Goal: Browse casually

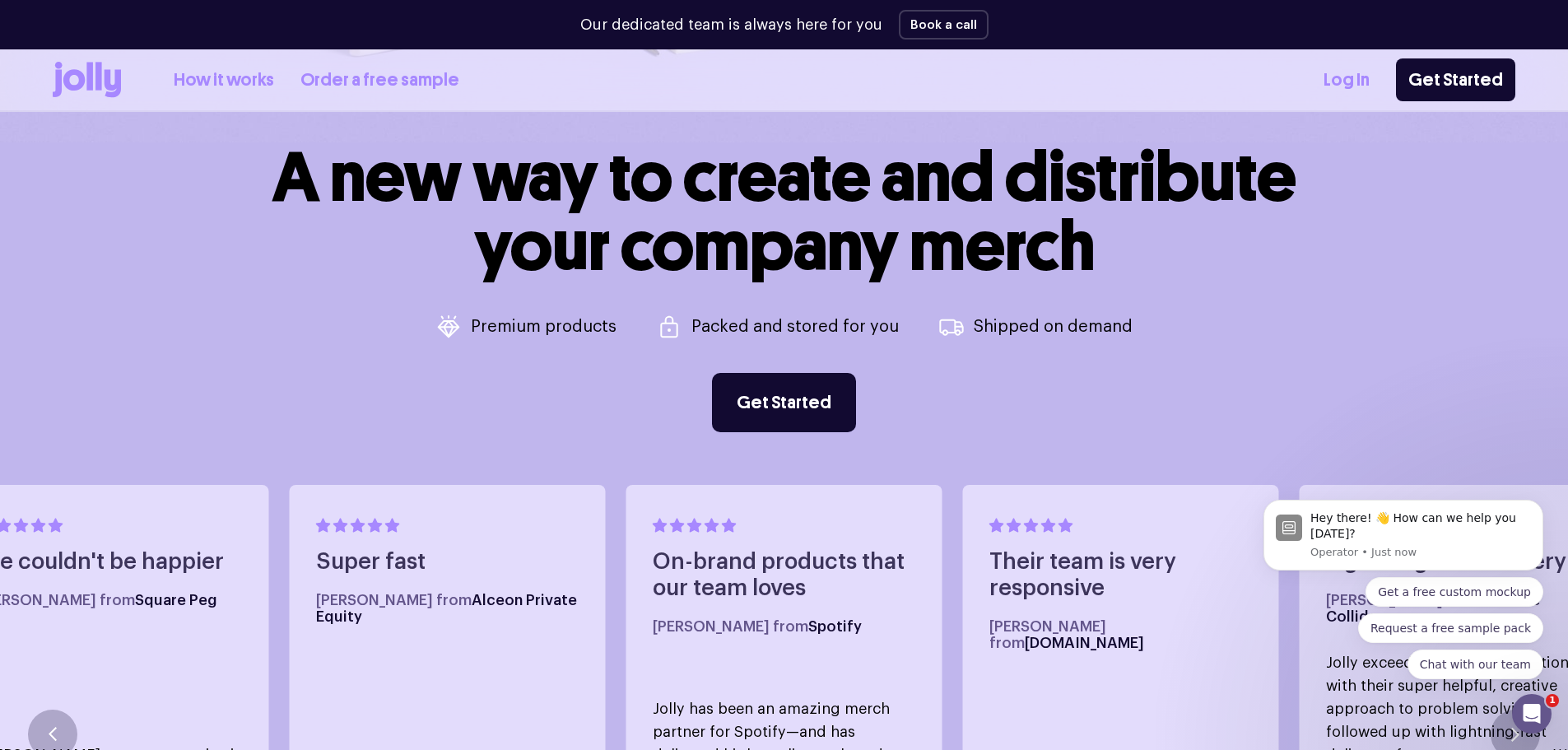
scroll to position [741, 0]
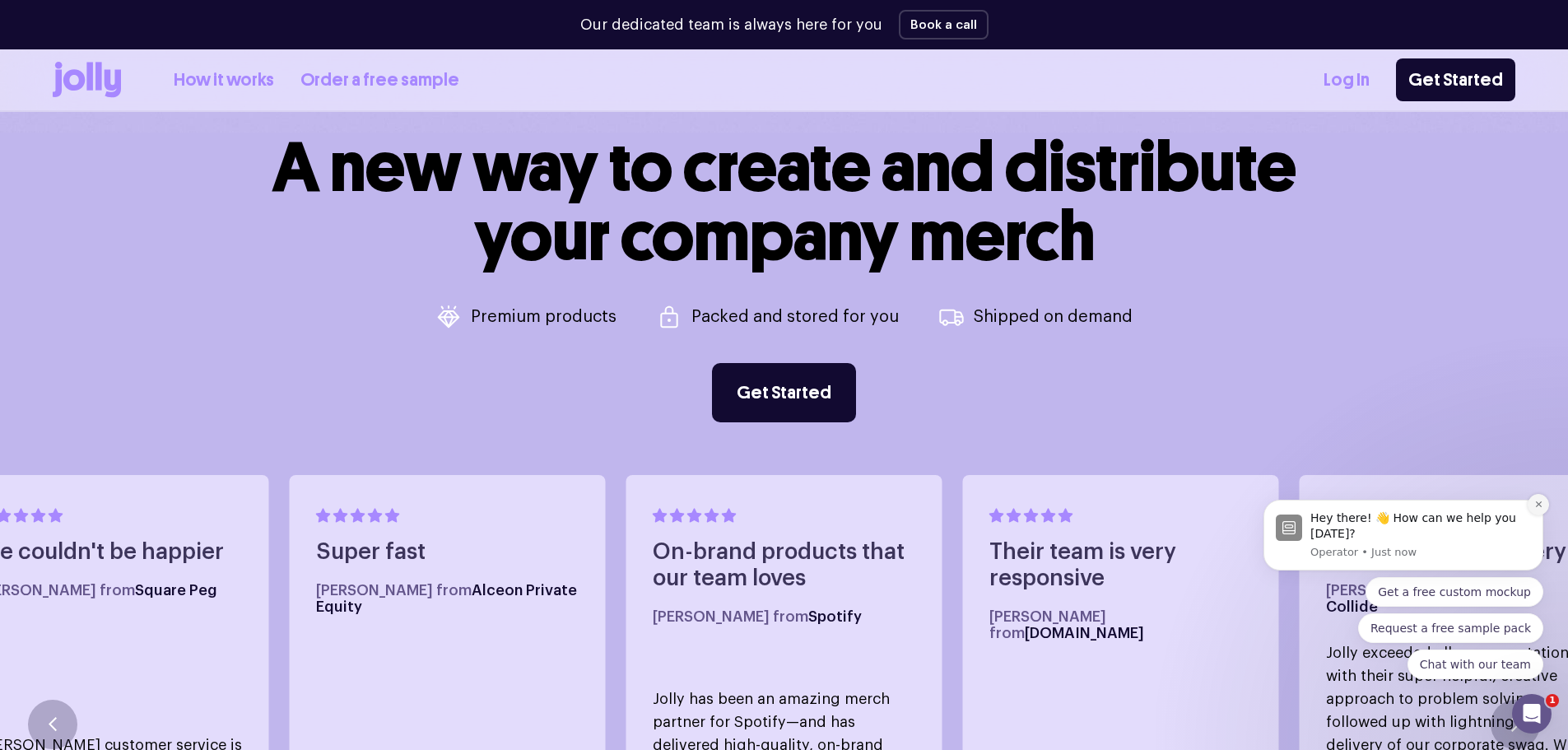
click at [1544, 504] on button "Dismiss notification" at bounding box center [1538, 505] width 22 height 22
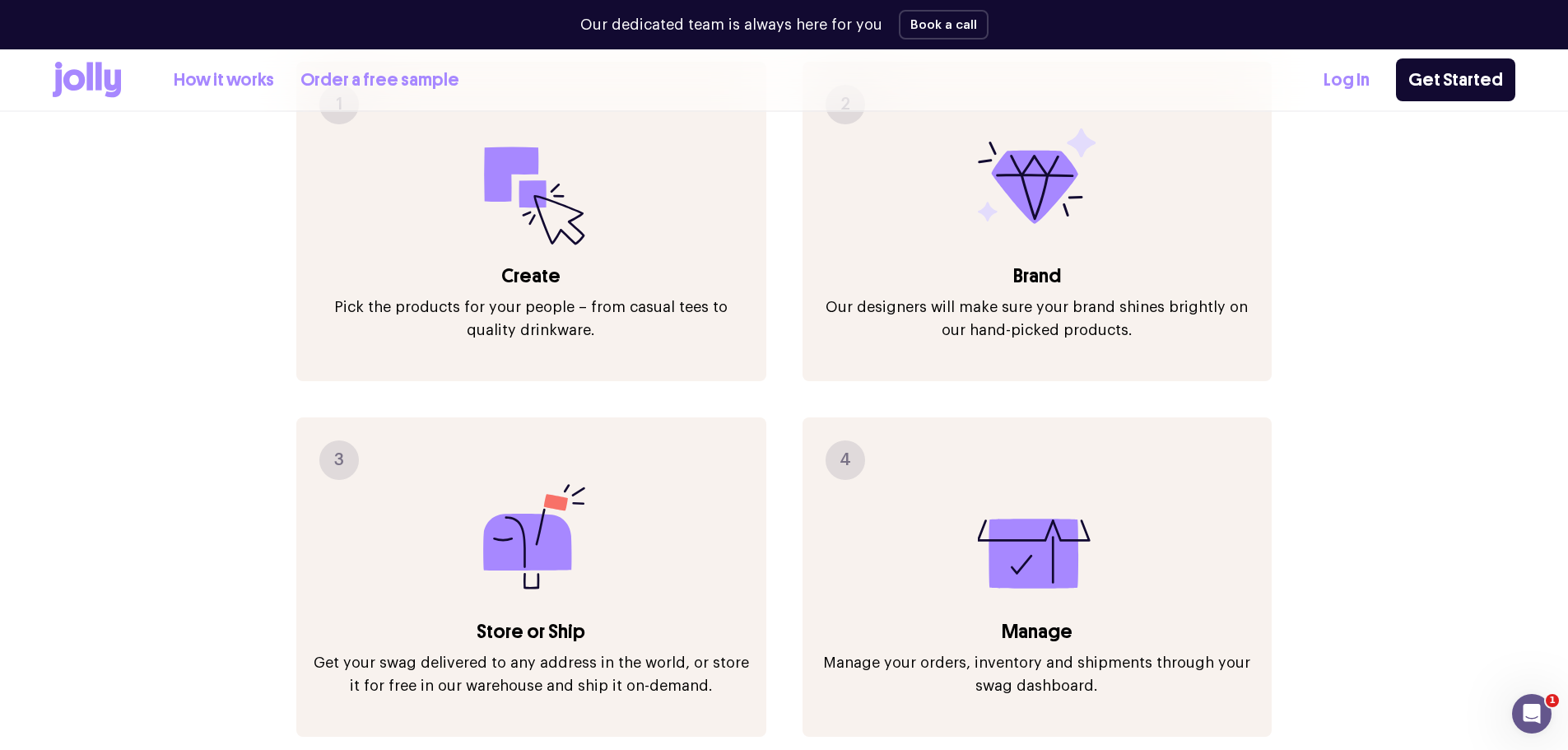
scroll to position [2224, 0]
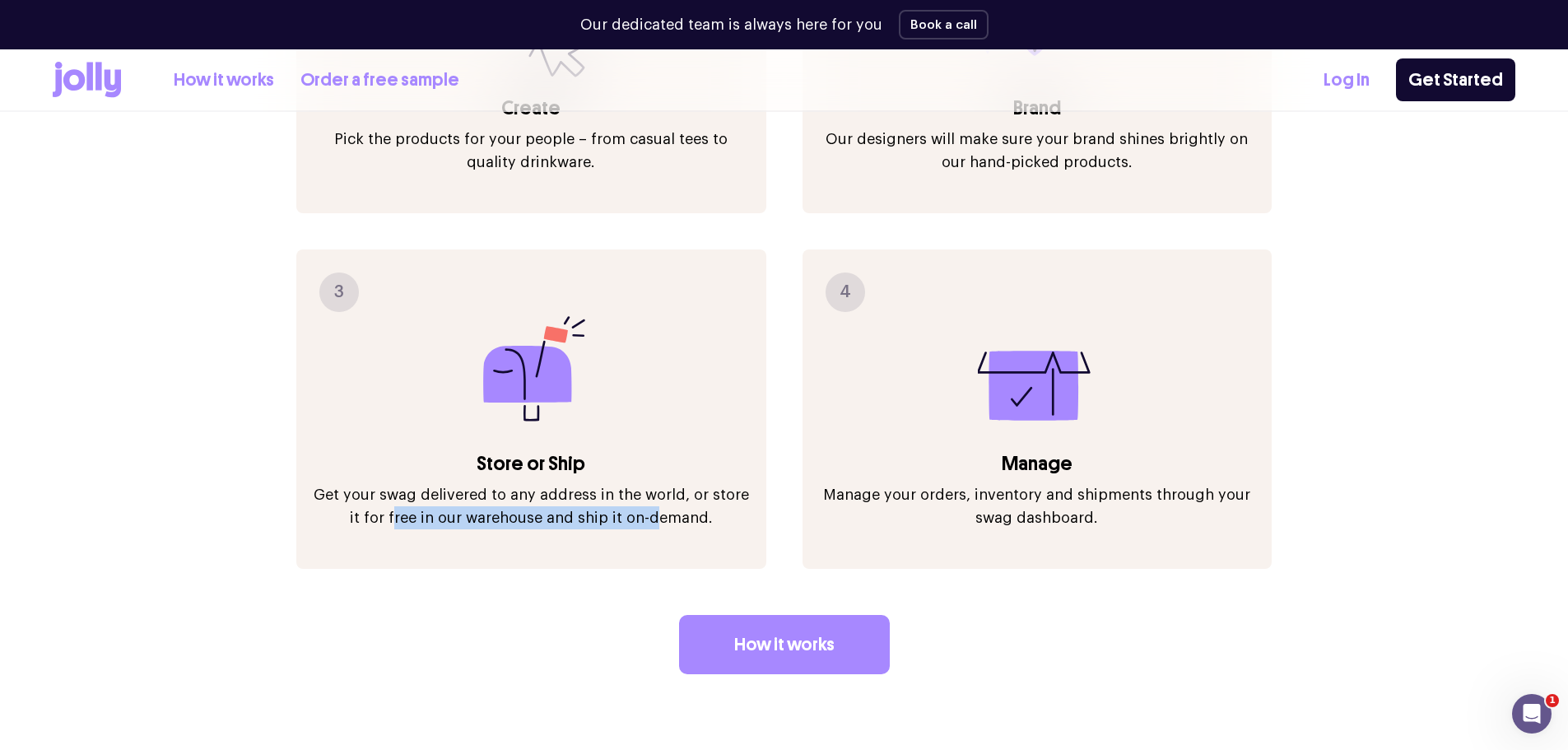
drag, startPoint x: 392, startPoint y: 477, endPoint x: 662, endPoint y: 477, distance: 270.0
click at [649, 483] on p "Get your swag delivered to any address in the world, or store it for free in ou…" at bounding box center [531, 506] width 436 height 46
click at [662, 483] on p "Get your swag delivered to any address in the world, or store it for free in ou…" at bounding box center [531, 506] width 436 height 46
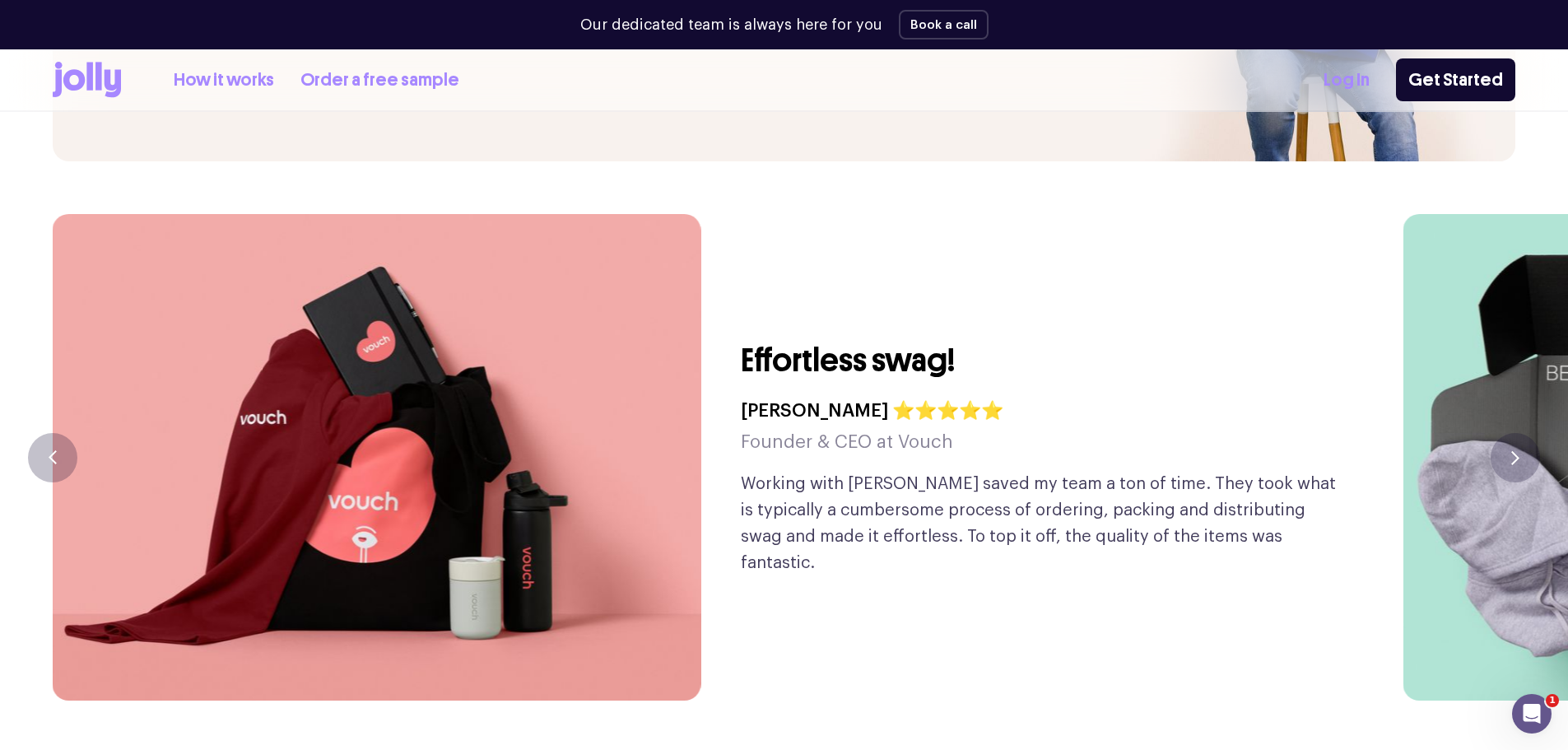
scroll to position [3953, 0]
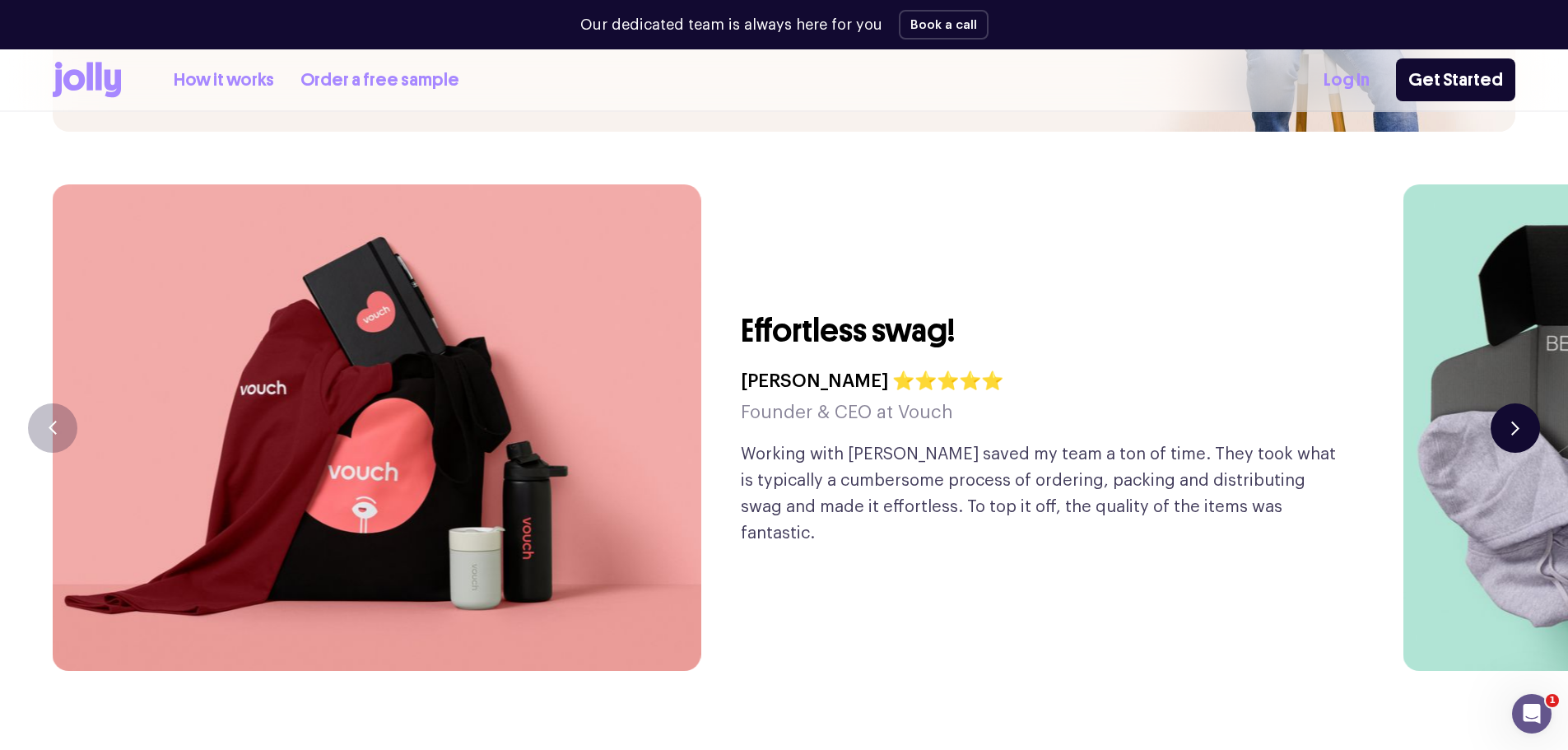
click at [1518, 420] on icon "button" at bounding box center [1514, 427] width 8 height 14
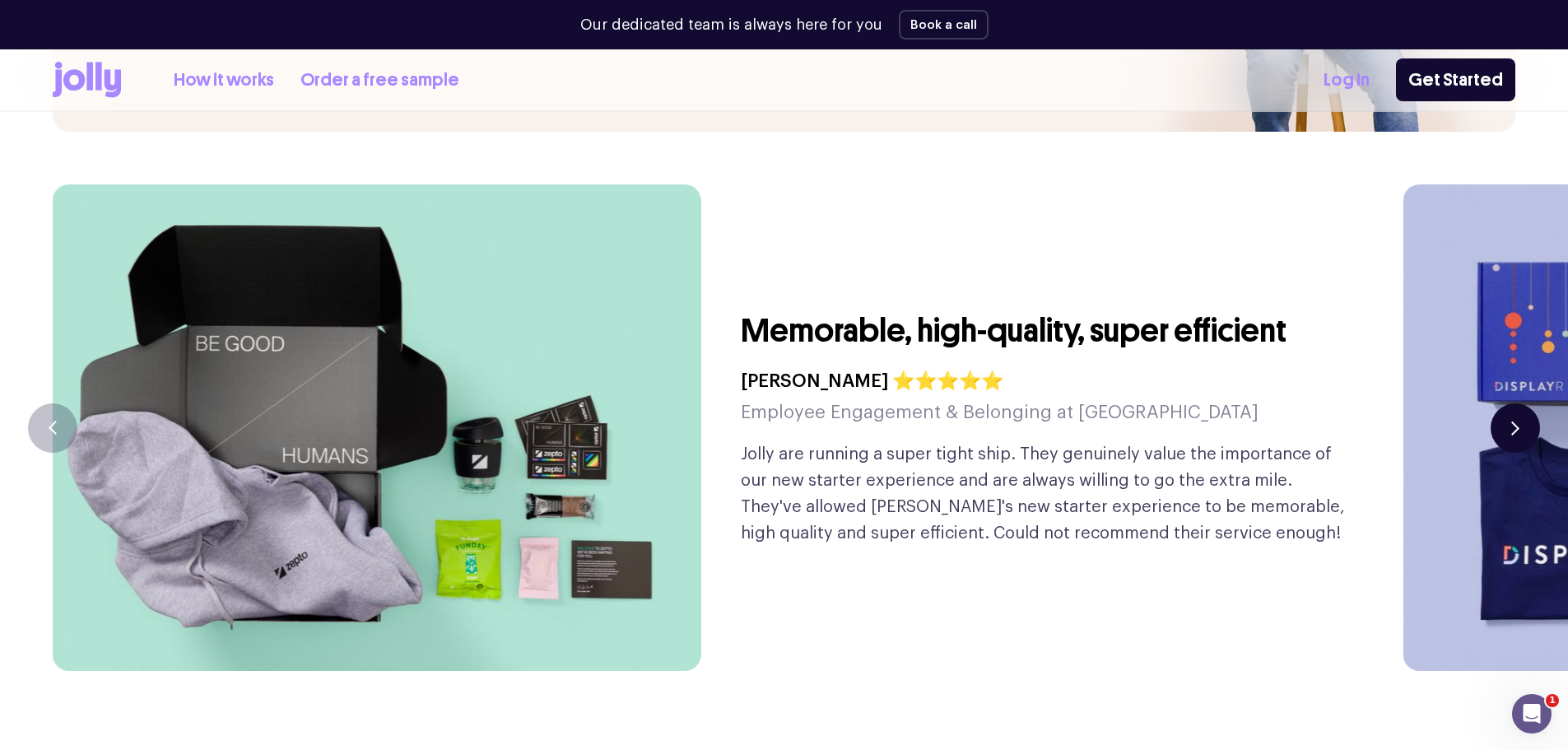
click at [1514, 420] on icon "button" at bounding box center [1514, 427] width 8 height 14
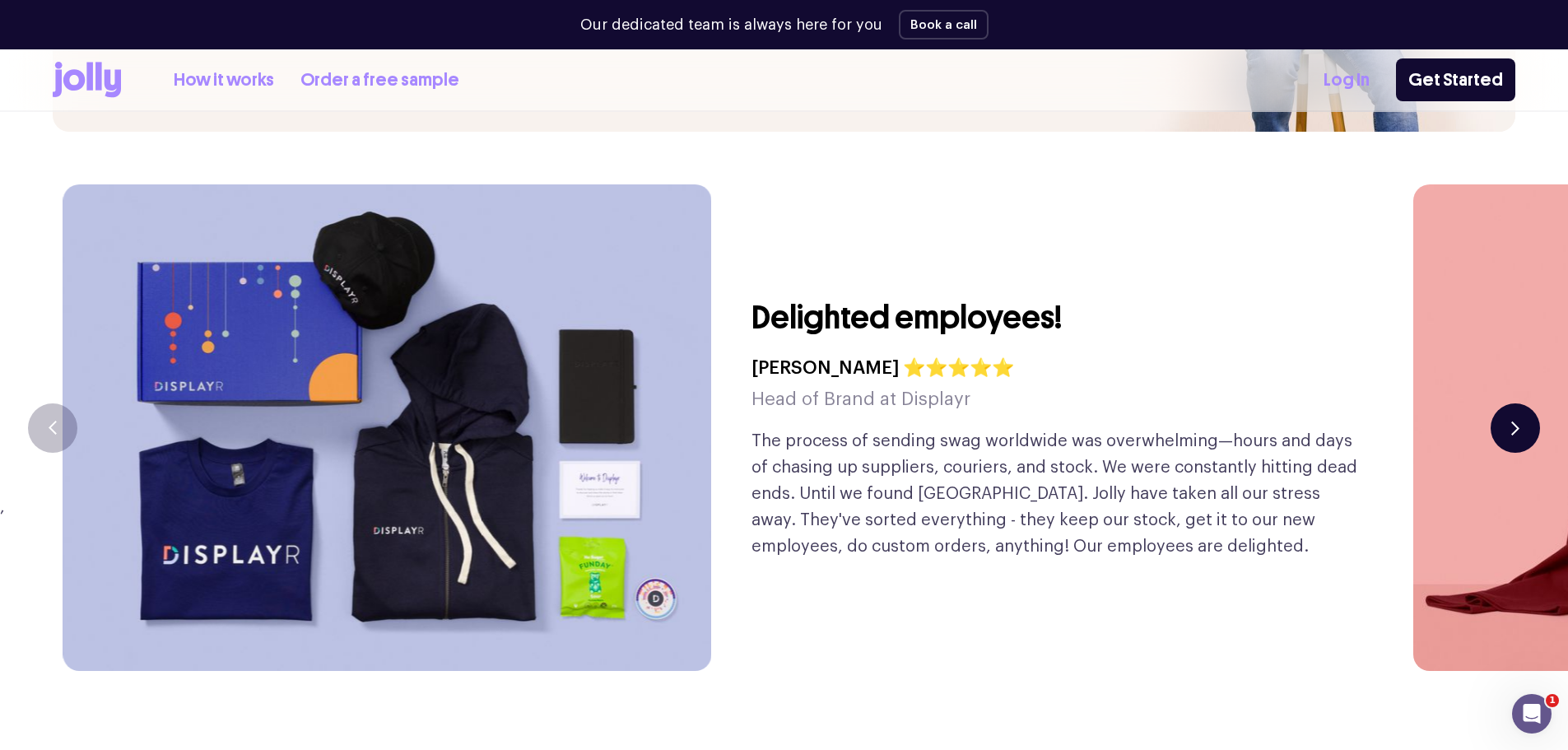
click at [1514, 422] on icon "button" at bounding box center [1514, 428] width 5 height 12
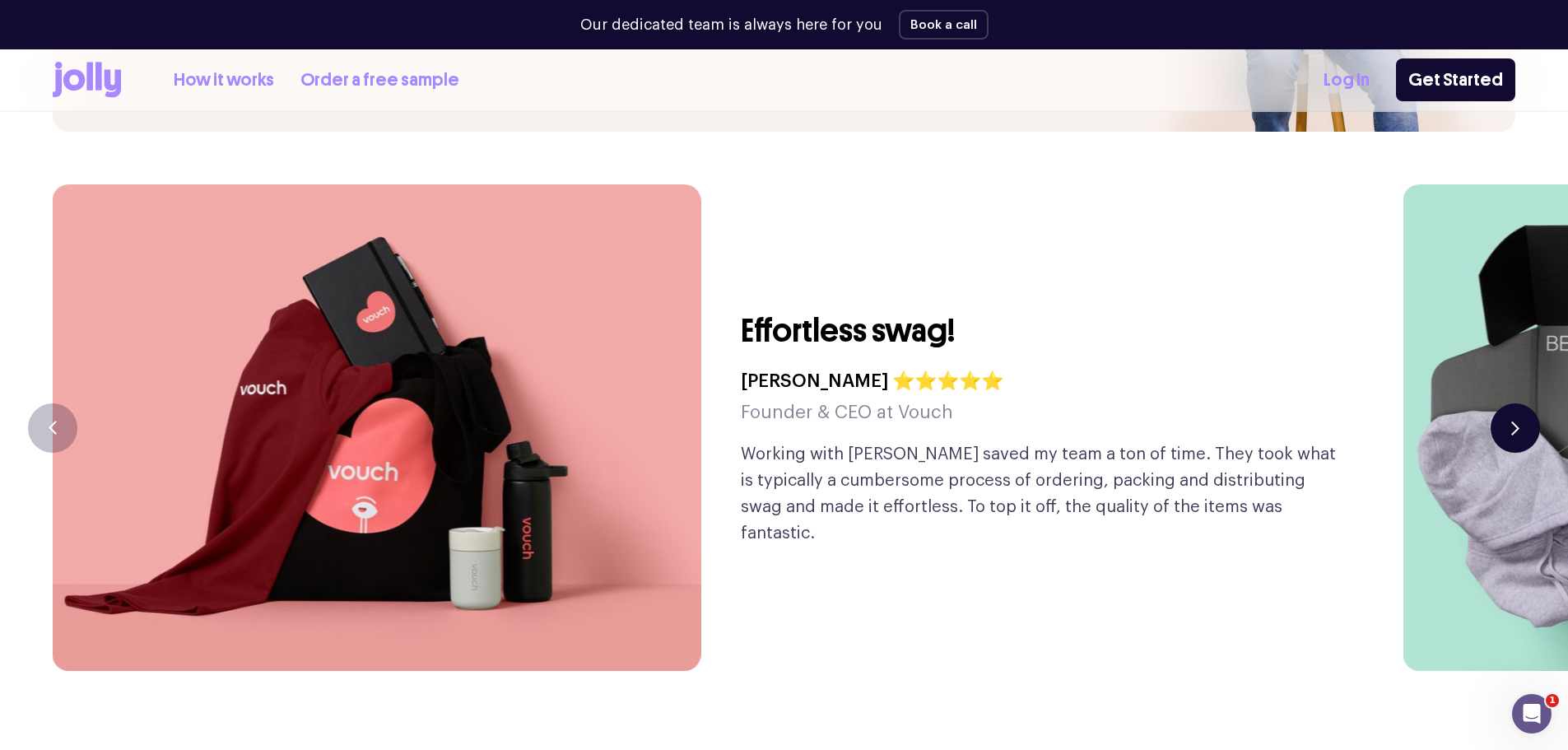
click at [1514, 422] on icon "button" at bounding box center [1514, 428] width 5 height 12
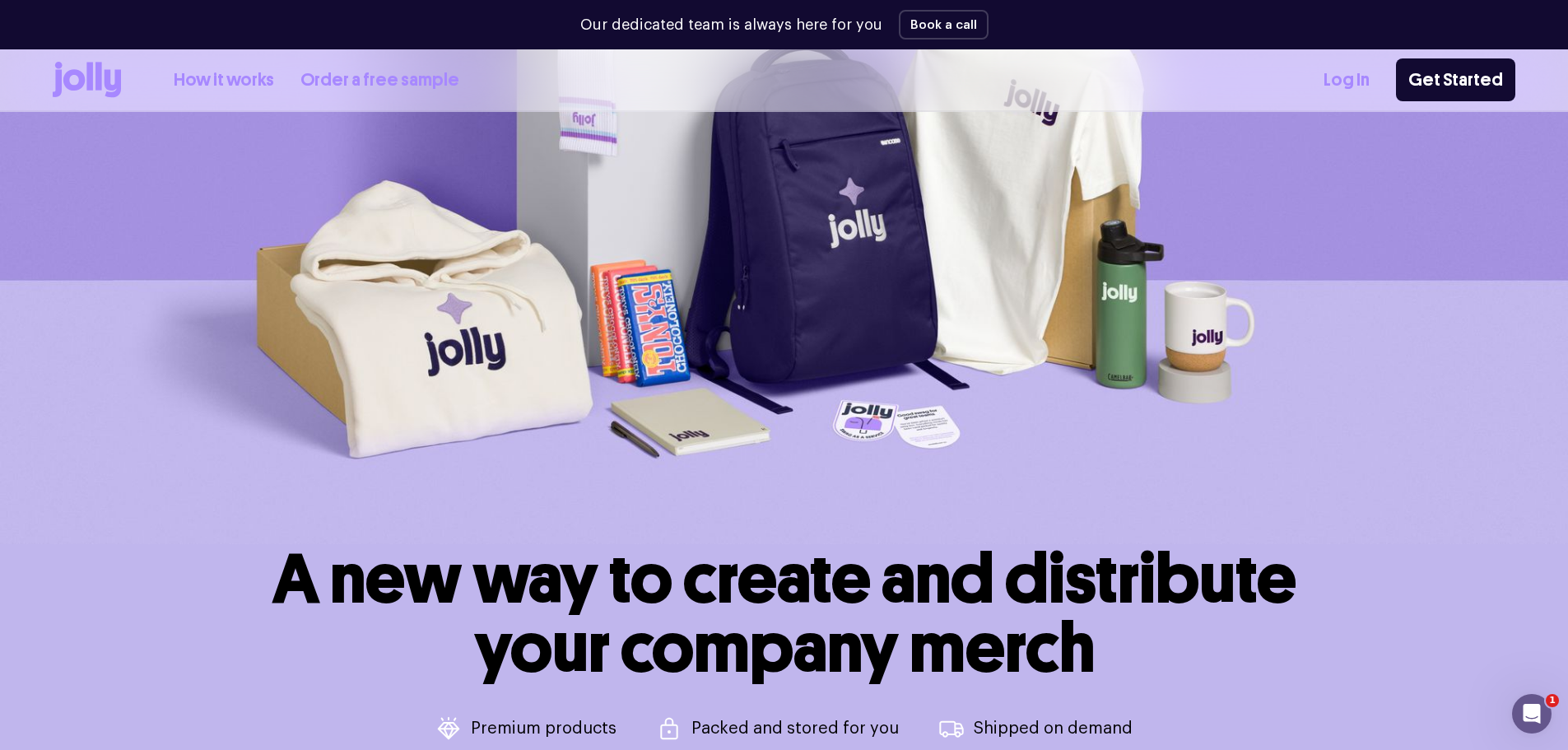
scroll to position [0, 0]
